Goal: Task Accomplishment & Management: Complete application form

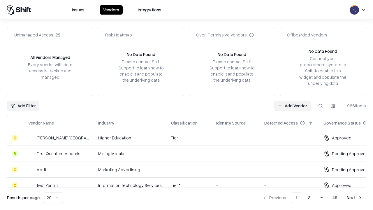
click at [292, 106] on link "Add Vendor" at bounding box center [292, 106] width 36 height 10
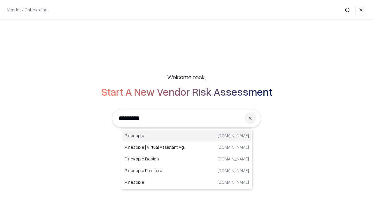
click at [187, 136] on div "Pineapple [DOMAIN_NAME]" at bounding box center [186, 136] width 129 height 12
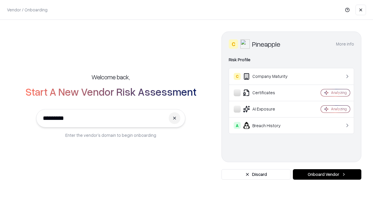
type input "*********"
click at [327, 174] on button "Onboard Vendor" at bounding box center [327, 174] width 68 height 10
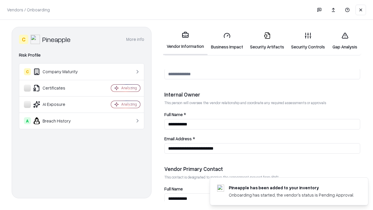
scroll to position [302, 0]
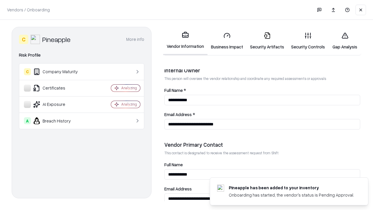
click at [227, 41] on link "Business Impact" at bounding box center [227, 40] width 39 height 27
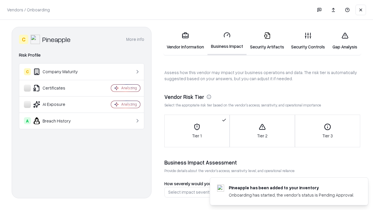
click at [345, 41] on link "Gap Analysis" at bounding box center [345, 40] width 33 height 27
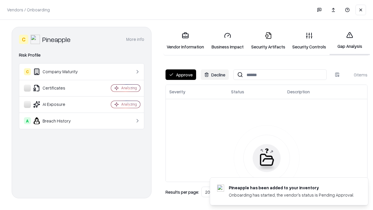
click at [181, 75] on button "Approve" at bounding box center [181, 74] width 31 height 10
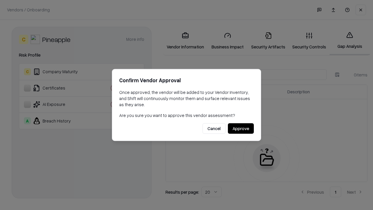
click at [241, 128] on button "Approve" at bounding box center [241, 128] width 26 height 10
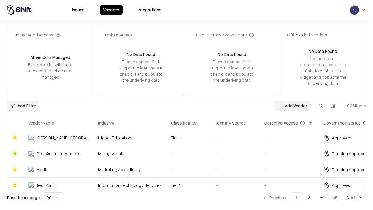
type input "*********"
click at [292, 106] on link "Add Vendor" at bounding box center [292, 106] width 36 height 10
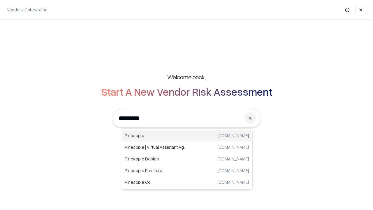
click at [187, 136] on div "Pineapple [DOMAIN_NAME]" at bounding box center [186, 136] width 129 height 12
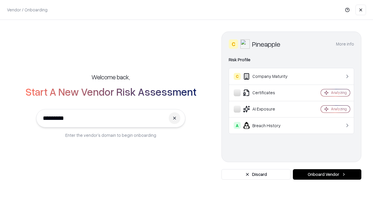
type input "*********"
click at [327, 174] on button "Onboard Vendor" at bounding box center [327, 174] width 68 height 10
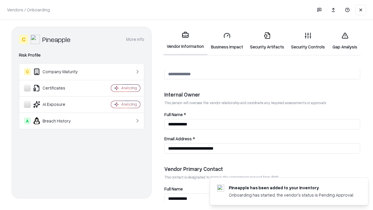
scroll to position [302, 0]
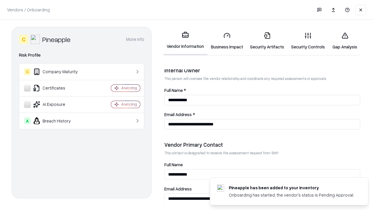
click at [345, 41] on link "Gap Analysis" at bounding box center [345, 40] width 33 height 27
